Goal: Information Seeking & Learning: Learn about a topic

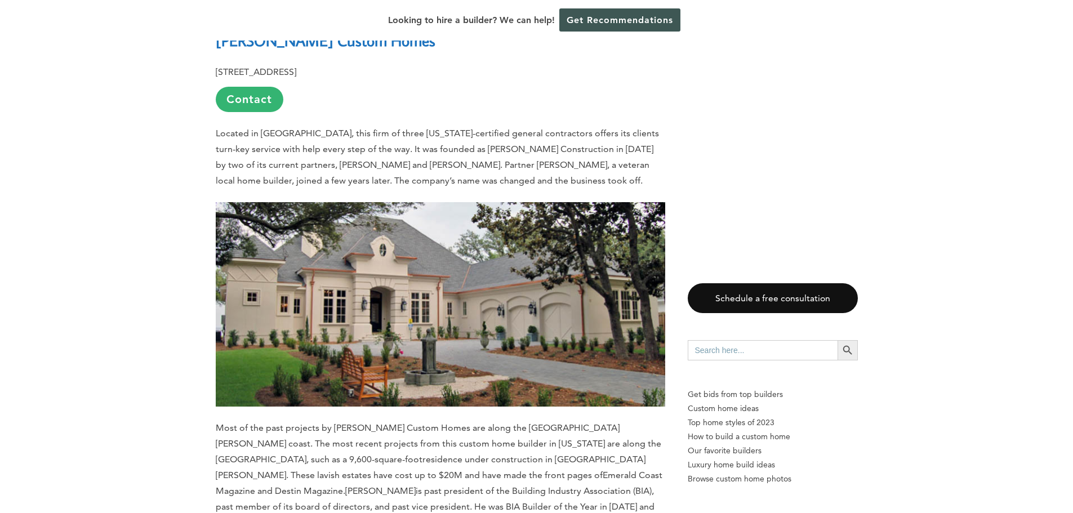
scroll to position [4223, 0]
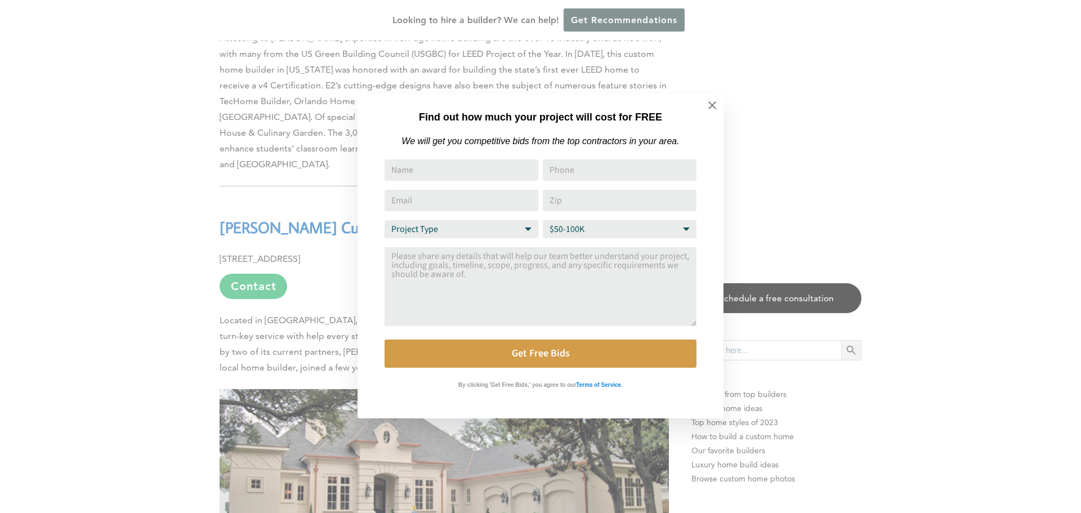
click at [953, 108] on div "Find out how much your project will cost for FREE We will get you competitive b…" at bounding box center [540, 256] width 1081 height 513
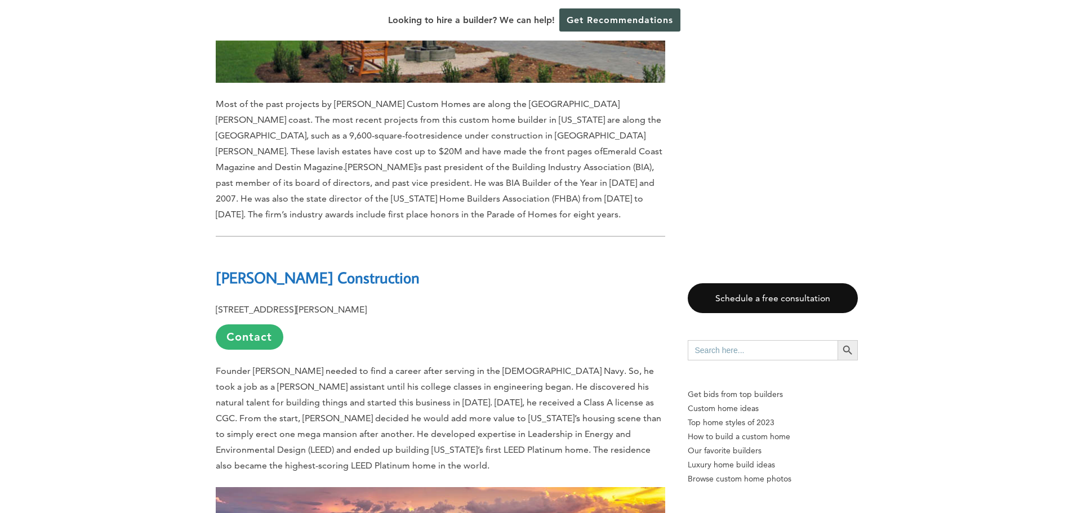
scroll to position [4786, 0]
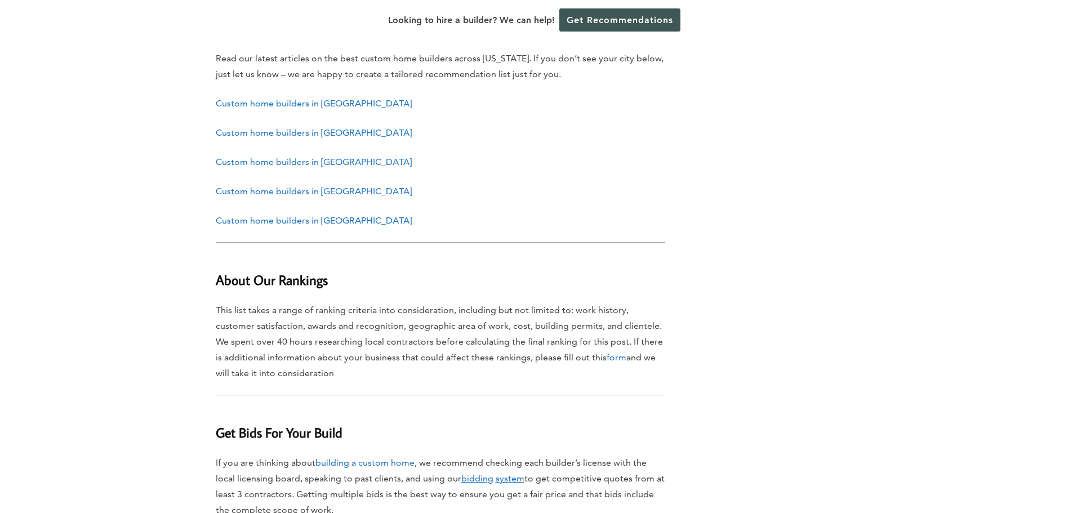
scroll to position [11727, 0]
